Goal: Task Accomplishment & Management: Manage account settings

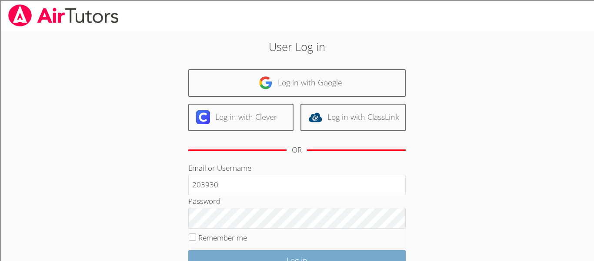
type input "203930"
click at [264, 254] on input "Log in" at bounding box center [297, 260] width 218 height 20
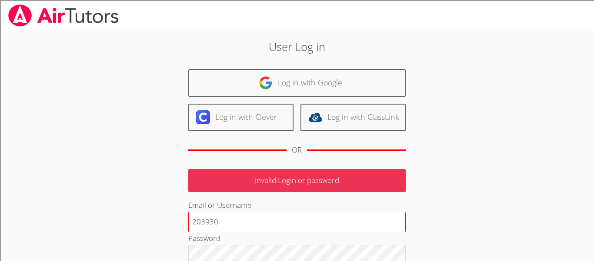
scroll to position [116, 0]
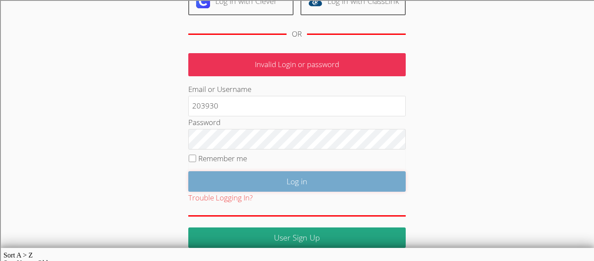
click at [311, 184] on input "Log in" at bounding box center [297, 181] width 218 height 20
